Goal: Register for event/course

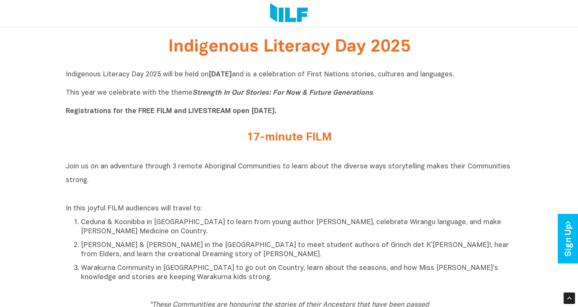
scroll to position [223, 0]
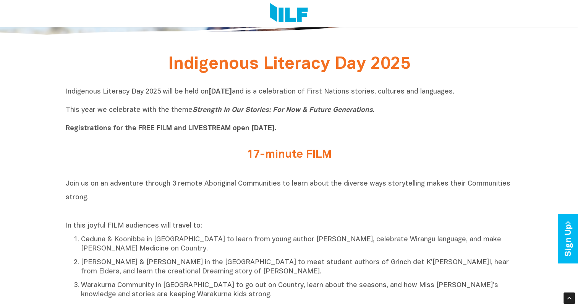
drag, startPoint x: 247, startPoint y: 128, endPoint x: 294, endPoint y: 129, distance: 47.4
click at [294, 129] on p "Indigenous Literacy Day 2025 will be held [DATE][DATE] and is a celebration of …" at bounding box center [289, 111] width 447 height 46
click at [265, 127] on b "Registrations for the FREE FILM and LIVESTREAM open [DATE]." at bounding box center [171, 128] width 211 height 6
drag, startPoint x: 249, startPoint y: 130, endPoint x: 288, endPoint y: 130, distance: 38.2
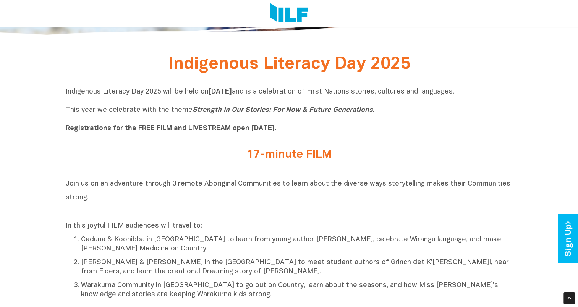
click at [277, 130] on b "Registrations for the FREE FILM and LIVESTREAM open [DATE]." at bounding box center [171, 128] width 211 height 6
click at [243, 135] on div "Indigenous Literacy Day 2025 will be held on Wednesday 3 September and is a cel…" at bounding box center [289, 113] width 447 height 50
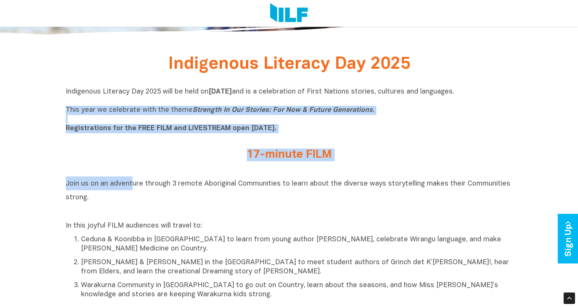
drag, startPoint x: 67, startPoint y: 109, endPoint x: 132, endPoint y: 173, distance: 91.6
click at [132, 173] on div "Join us on an adventure through 3 remote Aboriginal Communities to learn about …" at bounding box center [289, 240] width 447 height 138
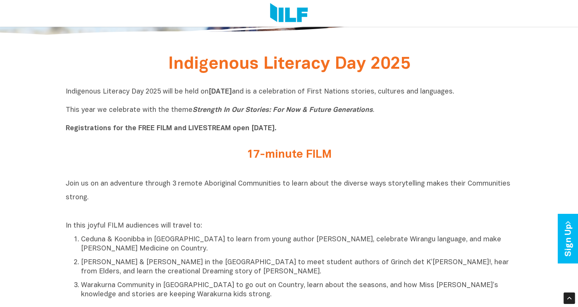
click at [135, 187] on span "Join us on an adventure through 3 remote Aboriginal Communities to learn about …" at bounding box center [288, 191] width 445 height 20
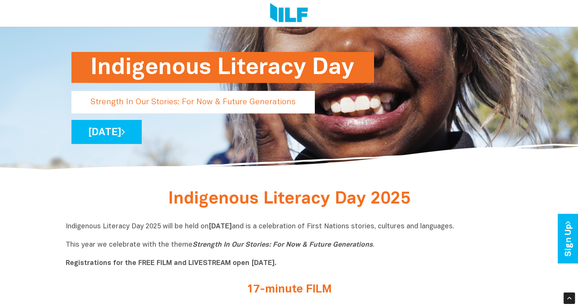
scroll to position [86, 0]
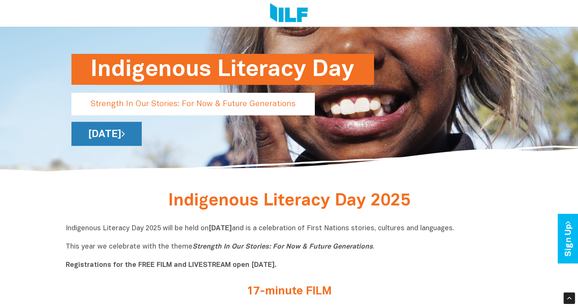
click at [142, 132] on link "[DATE]" at bounding box center [106, 134] width 70 height 24
